Goal: Task Accomplishment & Management: Manage account settings

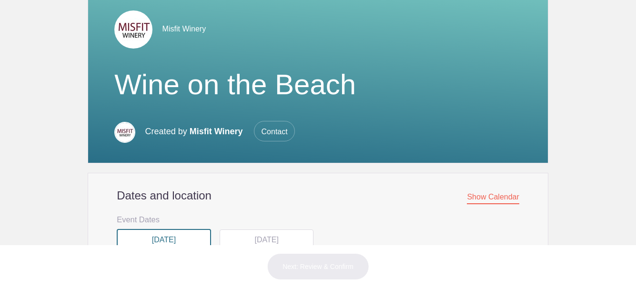
scroll to position [143, 0]
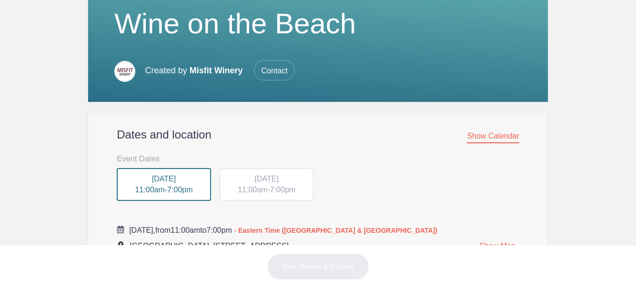
click at [270, 186] on span "7:00pm" at bounding box center [282, 190] width 25 height 8
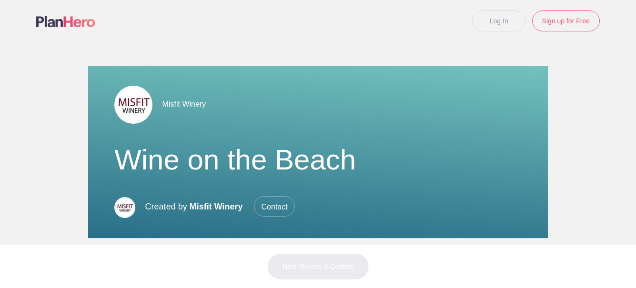
scroll to position [0, 0]
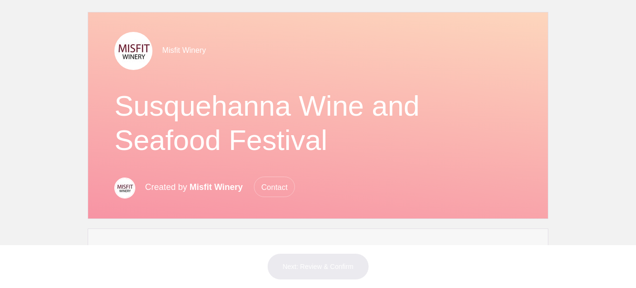
scroll to position [48, 0]
